Goal: Task Accomplishment & Management: Use online tool/utility

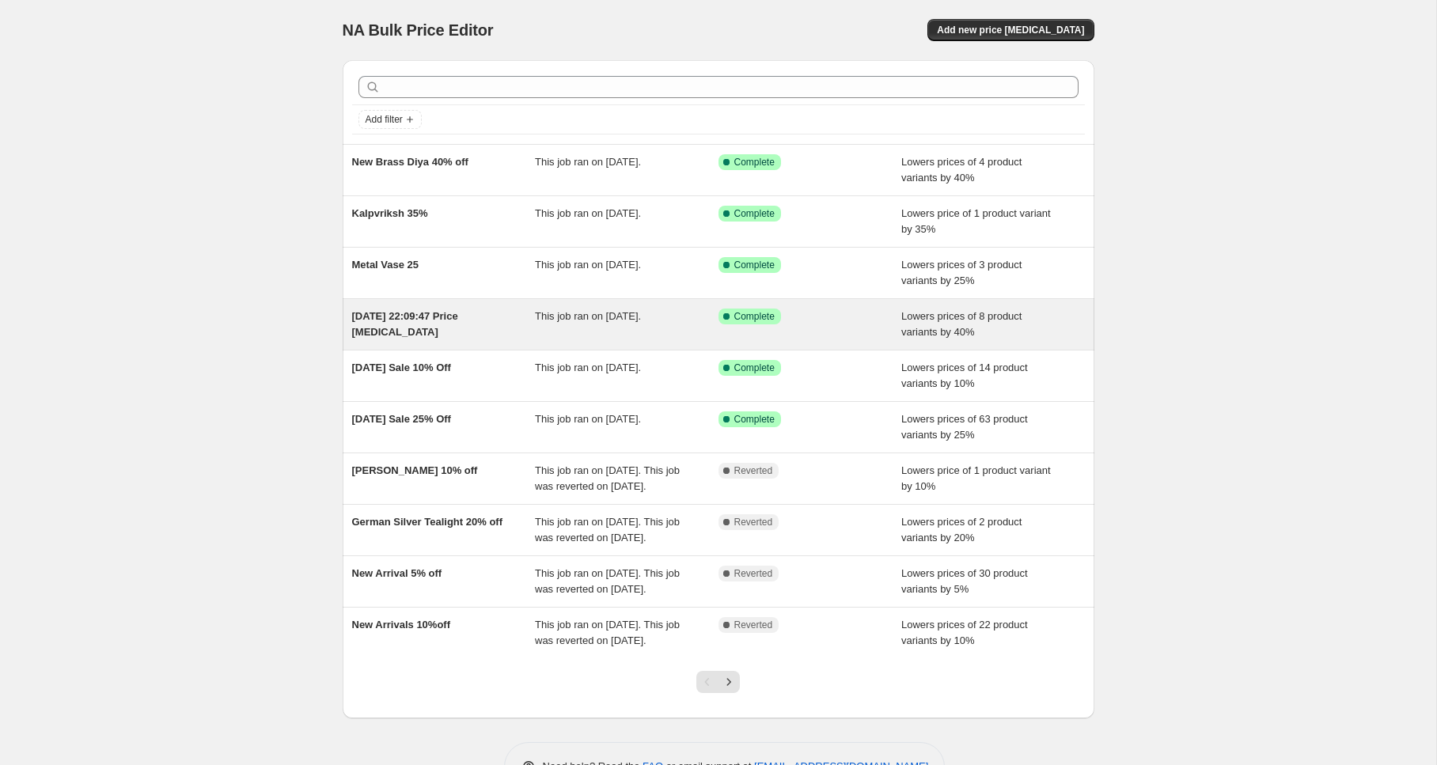
click at [408, 318] on span "[DATE] 22:09:47 Price [MEDICAL_DATA]" at bounding box center [405, 324] width 106 height 28
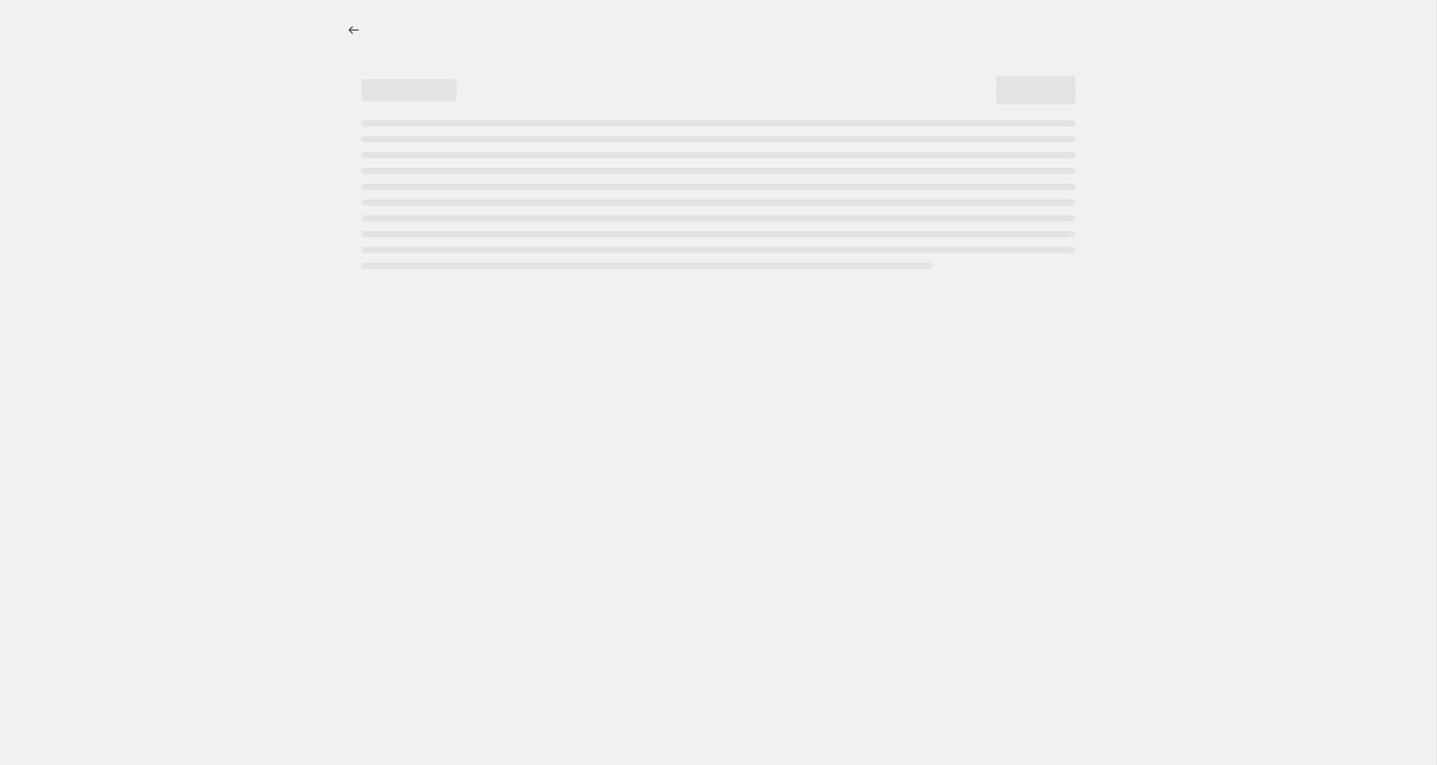
select select "percentage"
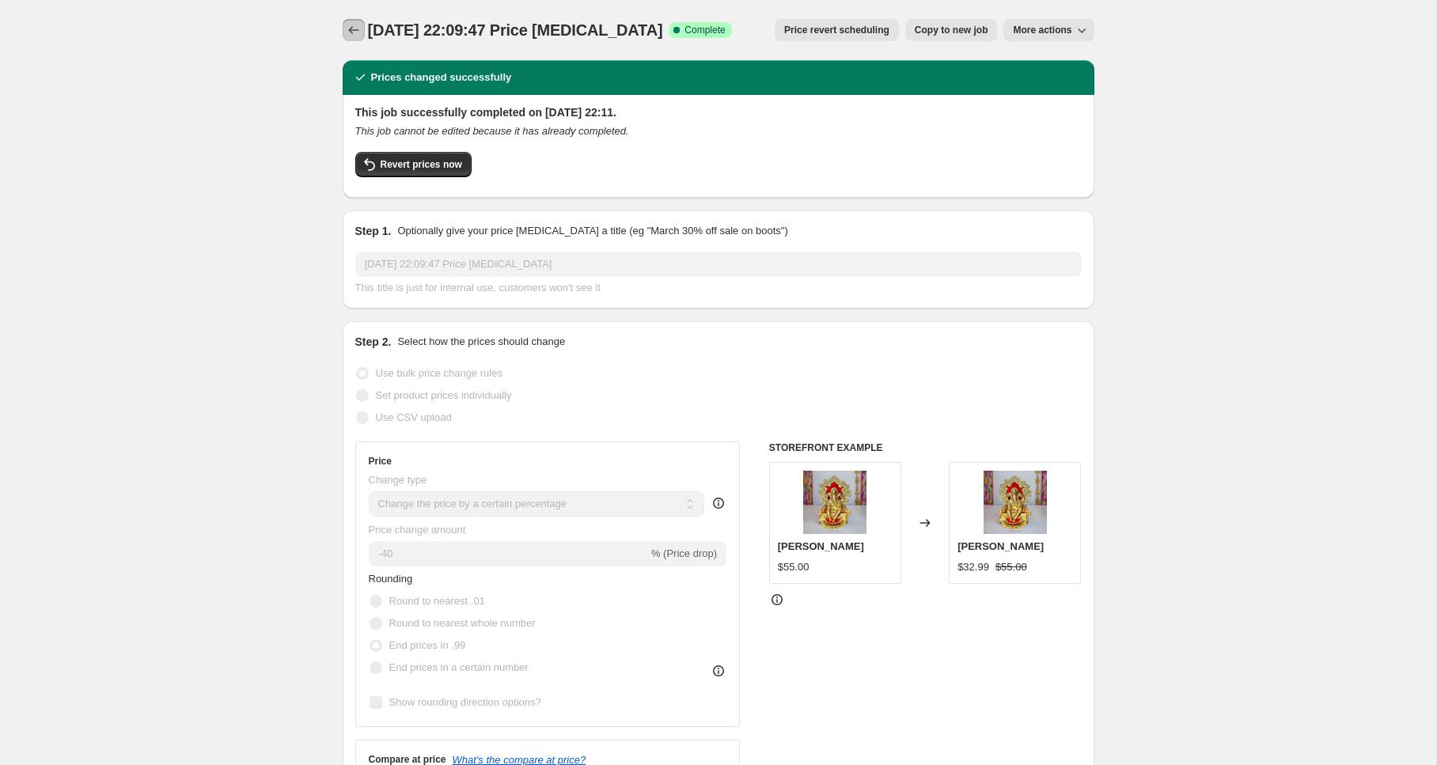
click at [351, 32] on icon "Price change jobs" at bounding box center [354, 30] width 16 height 16
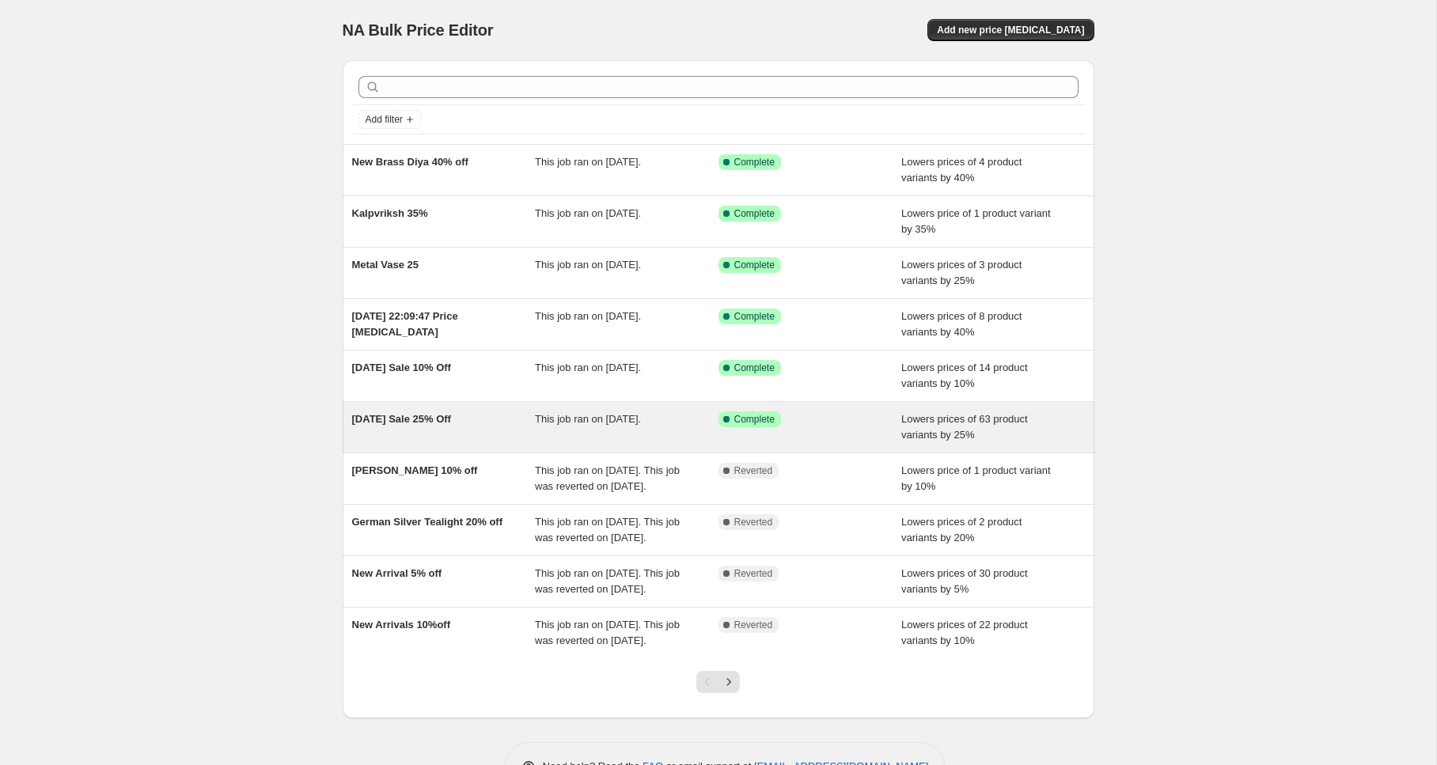
click at [385, 424] on span "[DATE] Sale 25% Off" at bounding box center [401, 419] width 99 height 12
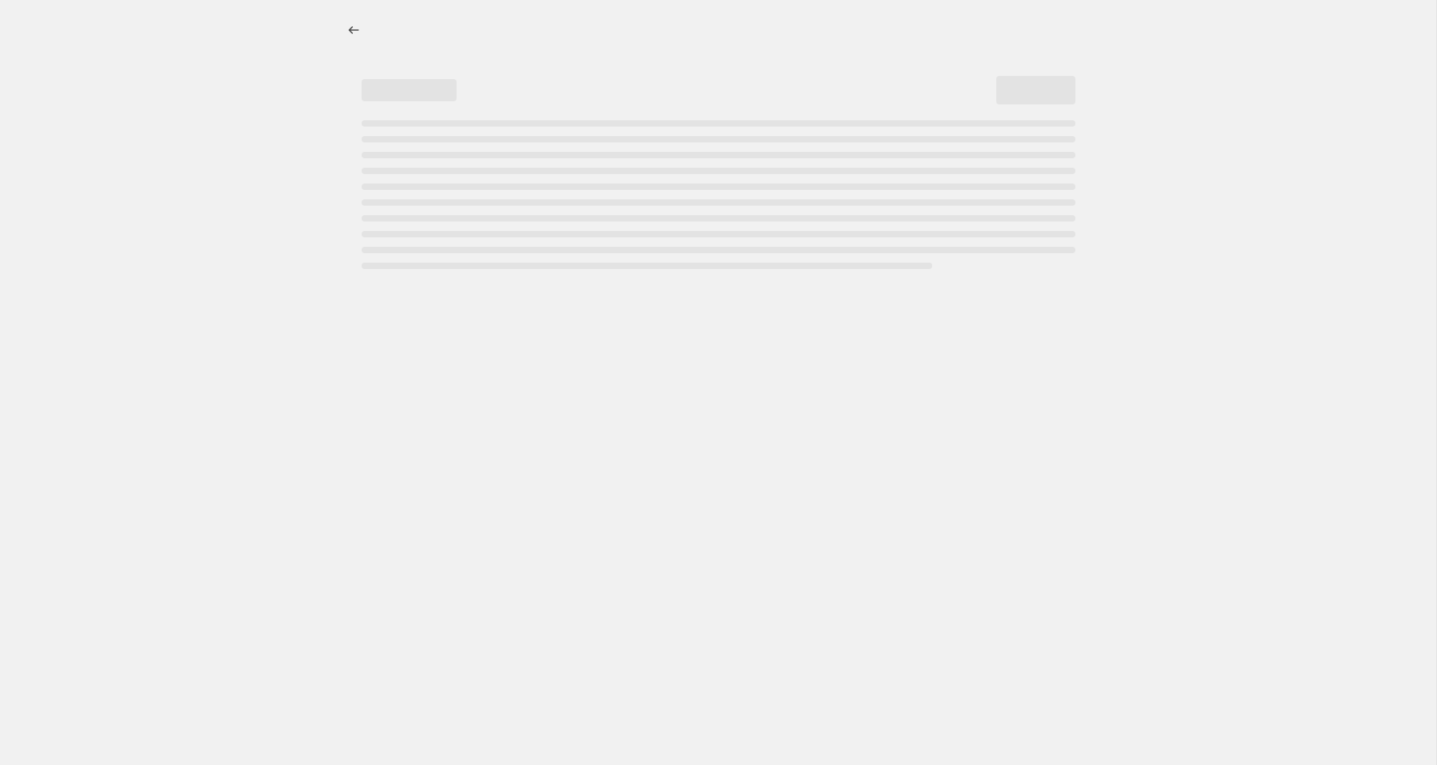
select select "percentage"
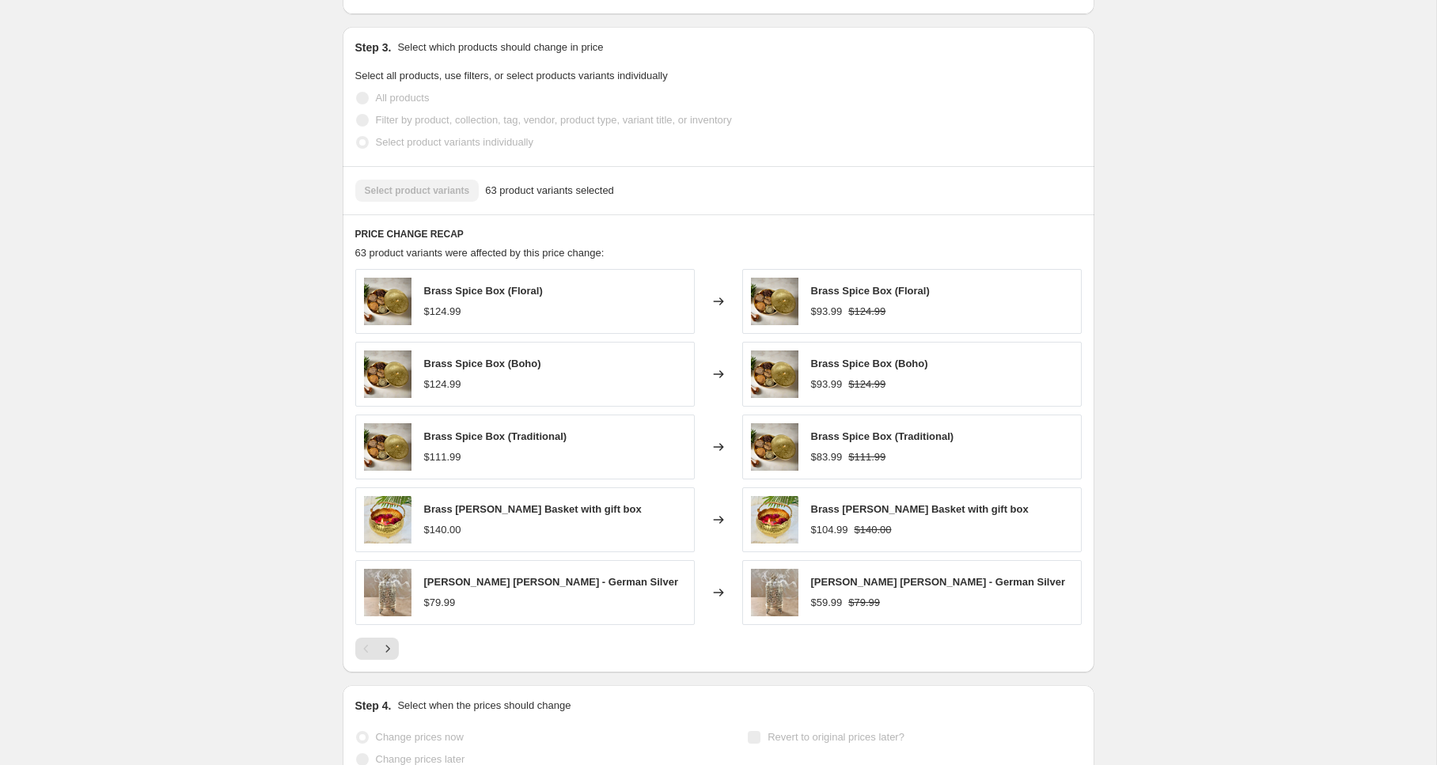
scroll to position [981, 0]
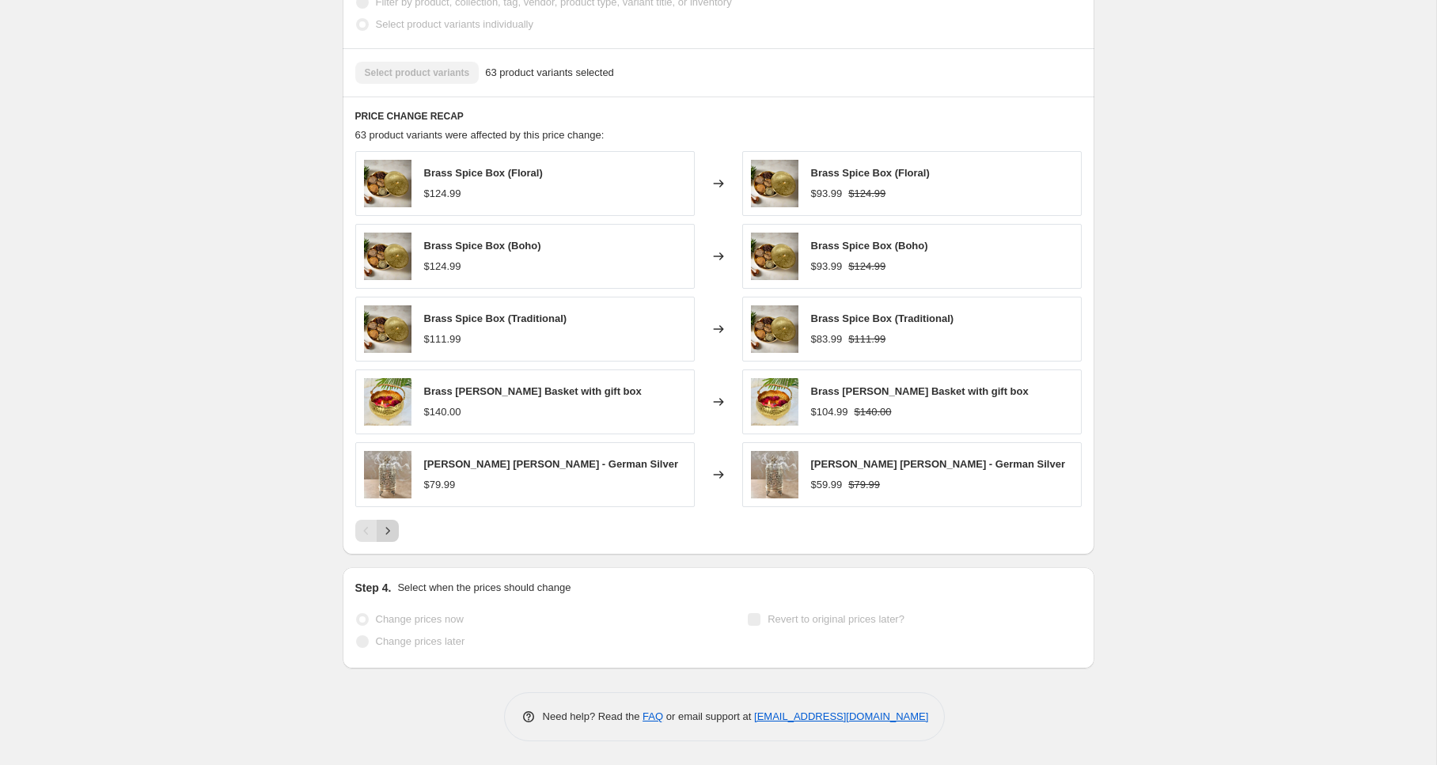
click at [389, 526] on icon "Next" at bounding box center [388, 531] width 16 height 16
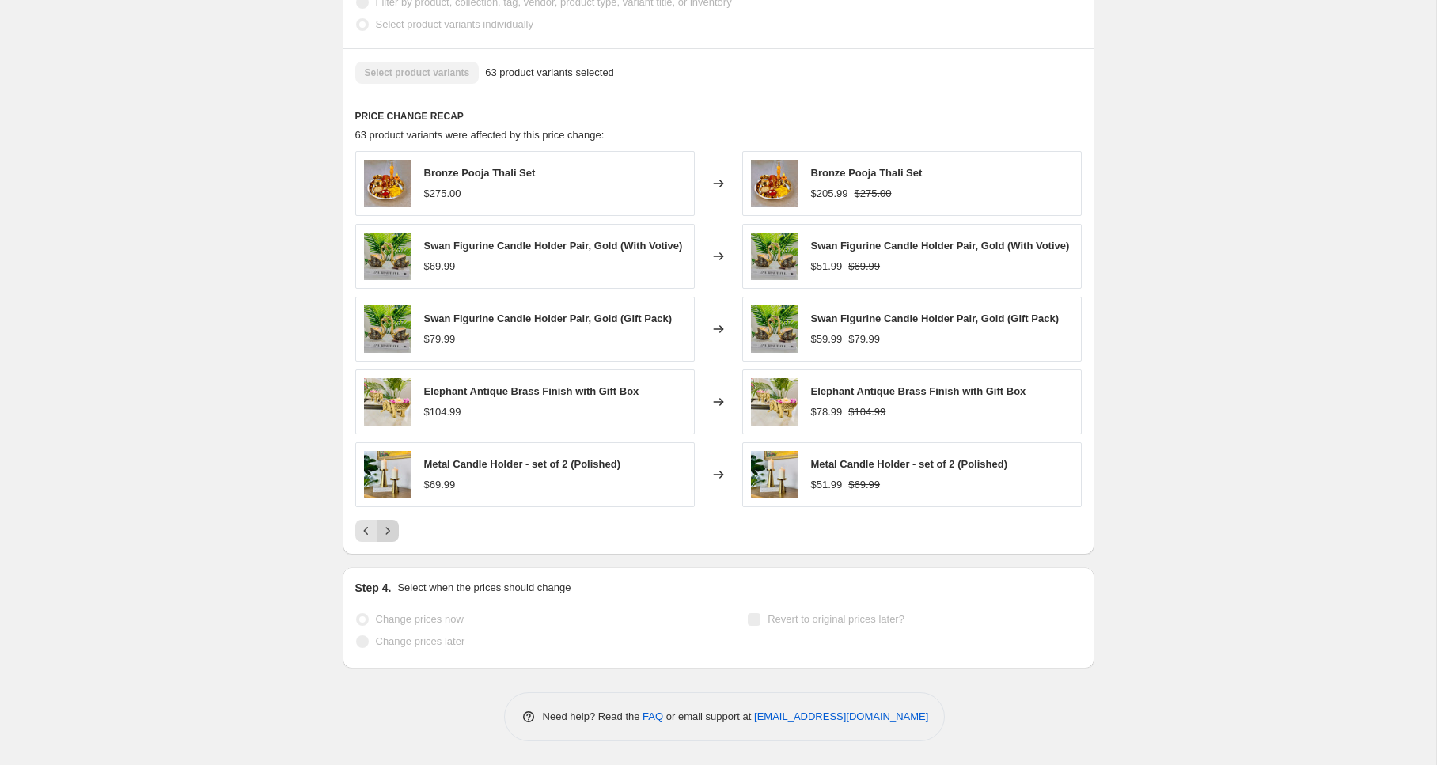
click at [389, 542] on button "Next" at bounding box center [388, 531] width 22 height 22
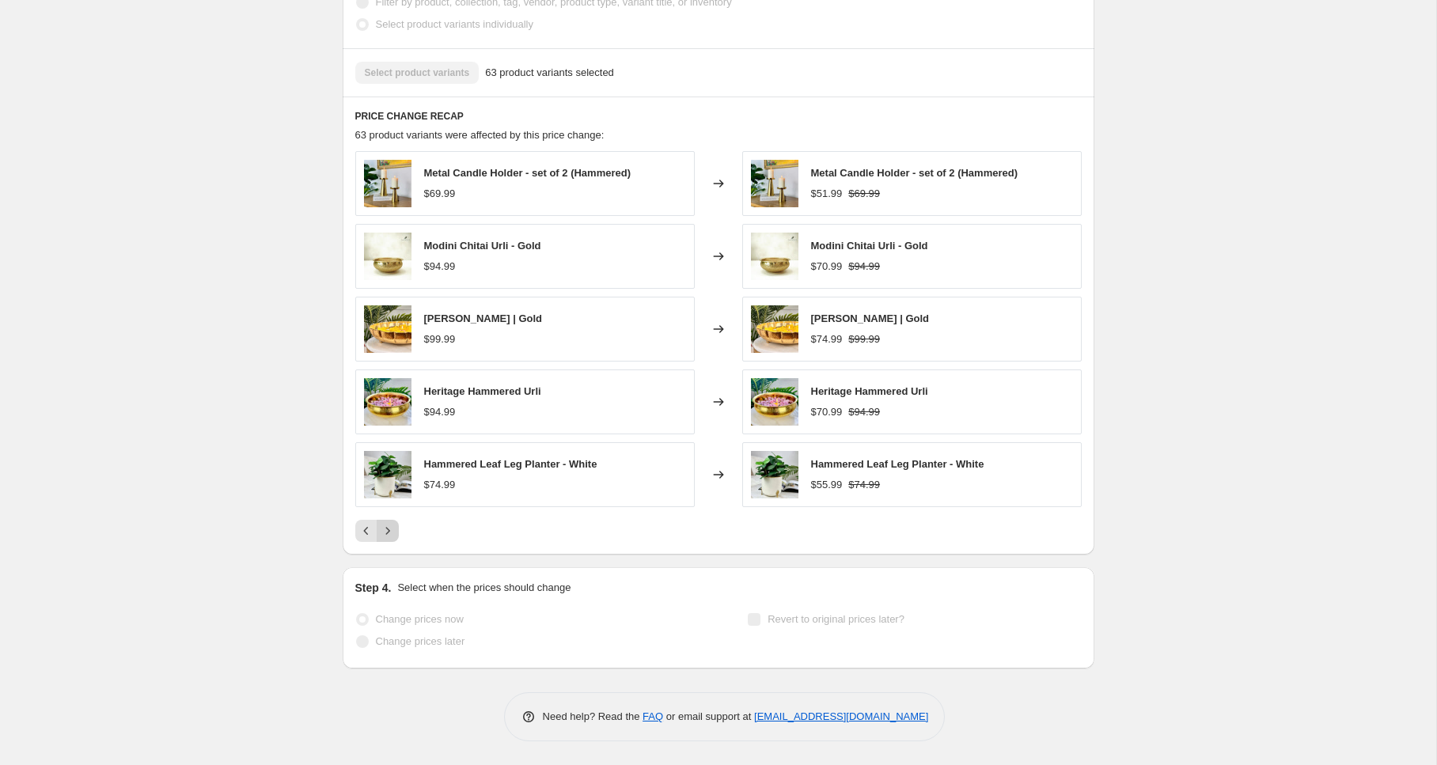
click at [389, 545] on div "PRICE CHANGE RECAP 63 product variants were affected by this price change: Meta…" at bounding box center [719, 326] width 752 height 458
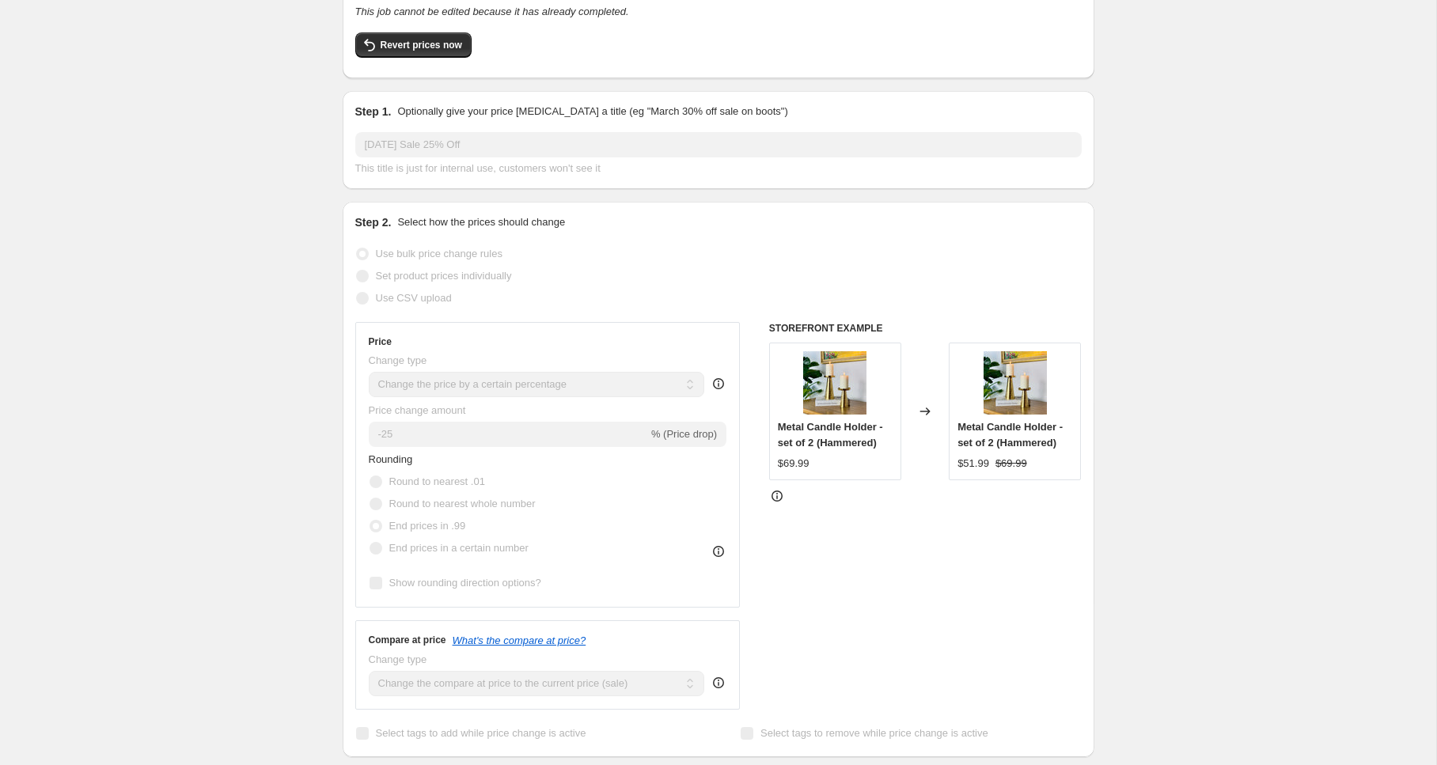
scroll to position [0, 0]
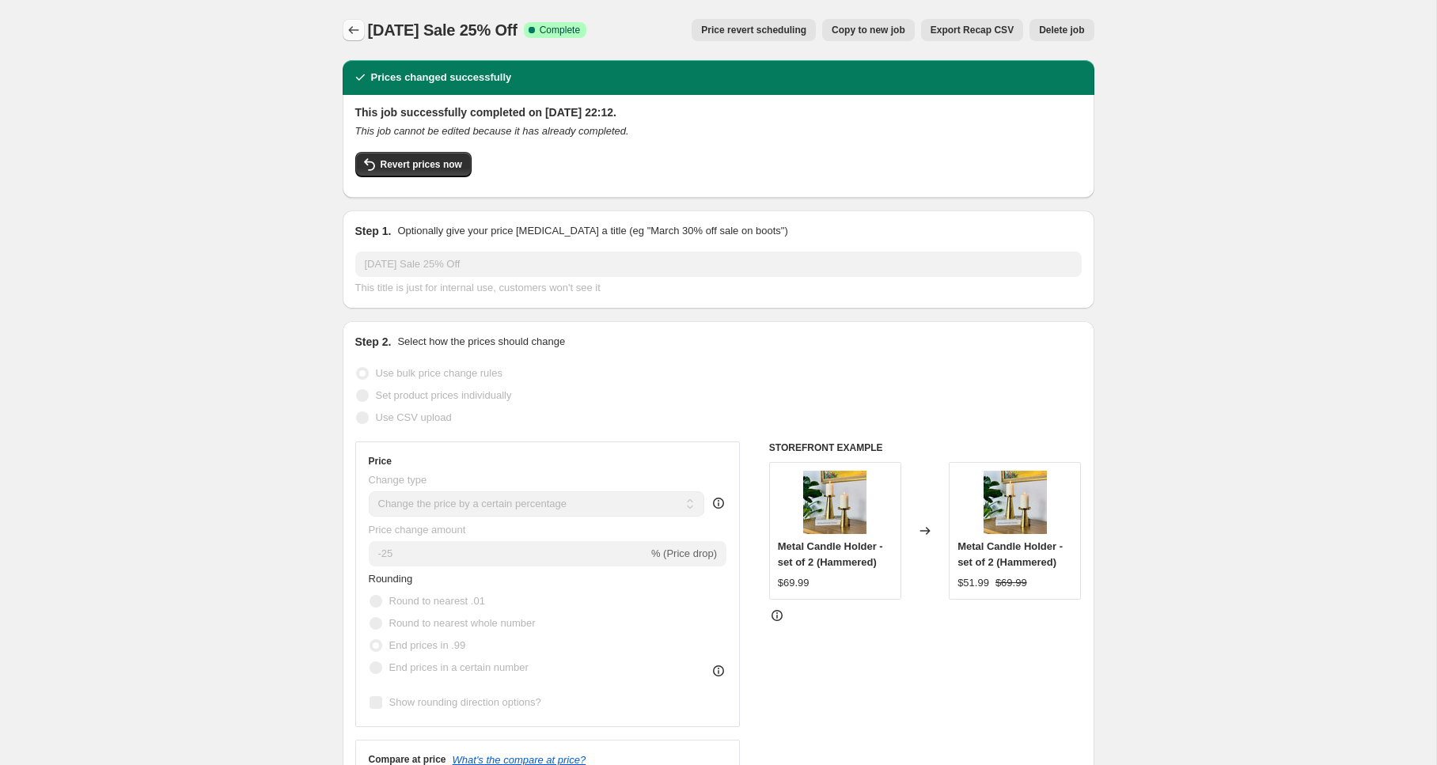
click at [354, 25] on icon "Price change jobs" at bounding box center [354, 30] width 16 height 16
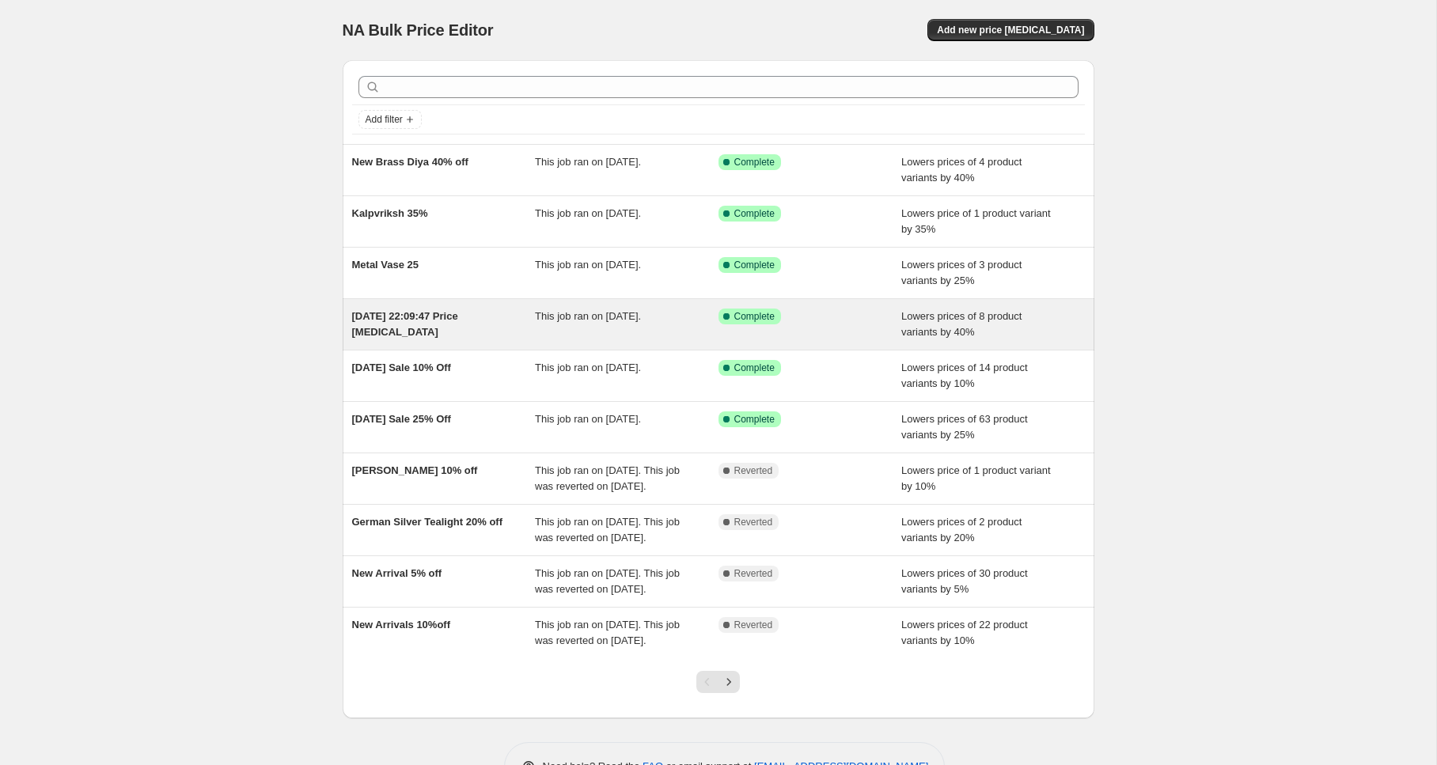
click at [377, 322] on span "[DATE] 22:09:47 Price [MEDICAL_DATA]" at bounding box center [405, 324] width 106 height 28
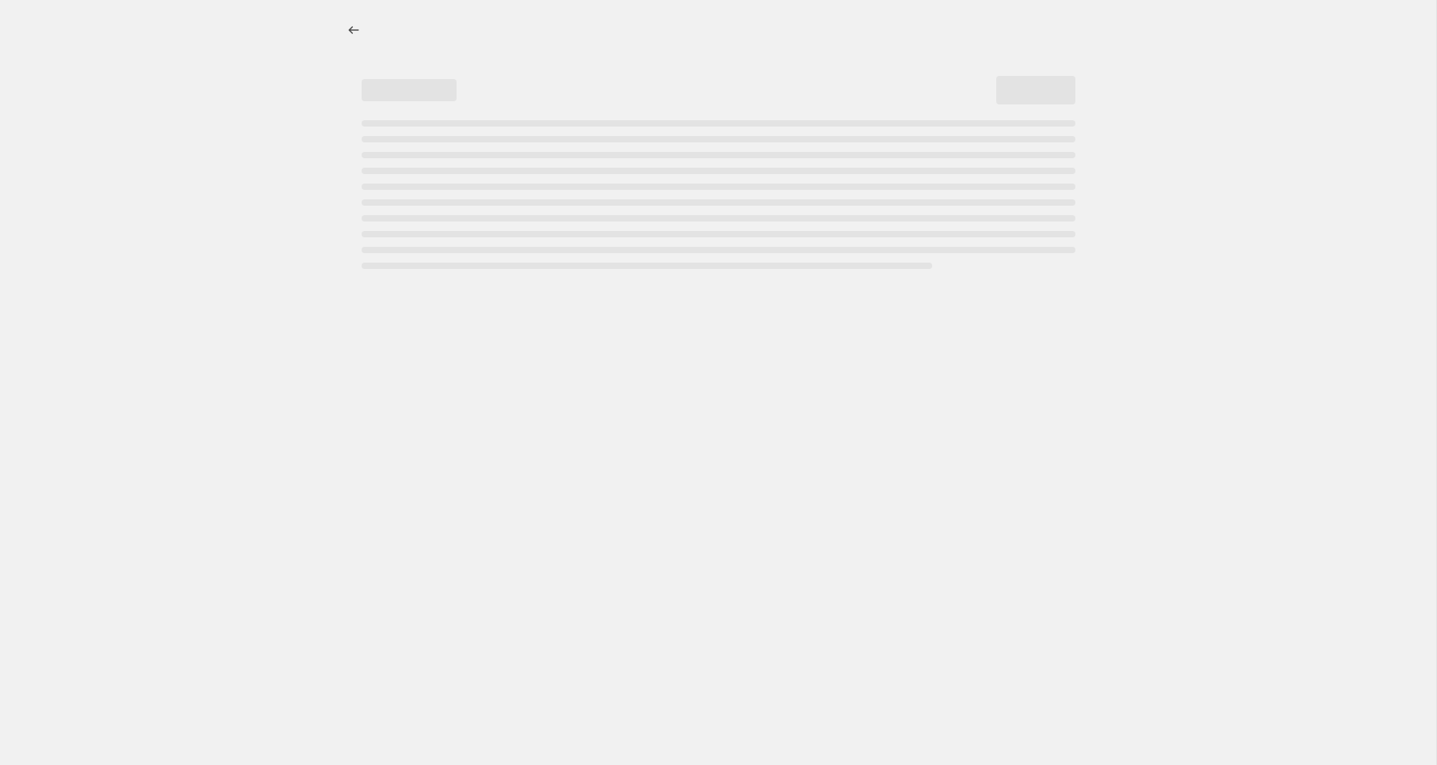
select select "percentage"
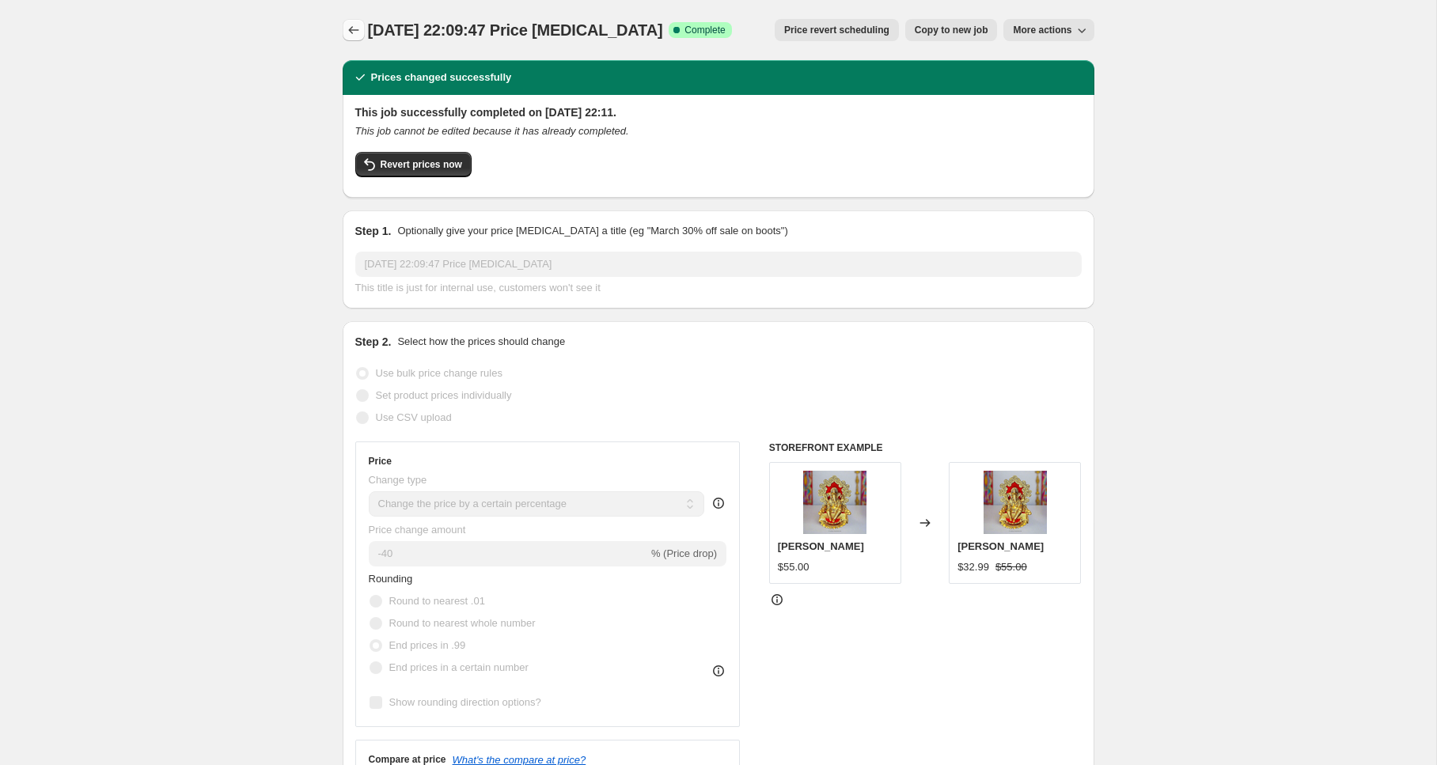
click at [354, 32] on icon "Price change jobs" at bounding box center [354, 30] width 16 height 16
